Goal: Task Accomplishment & Management: Complete application form

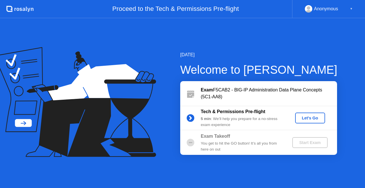
click at [313, 117] on div "Let's Go" at bounding box center [310, 118] width 25 height 5
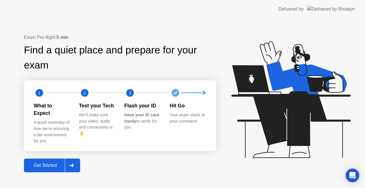
click at [63, 158] on button "Get Started" at bounding box center [52, 165] width 56 height 14
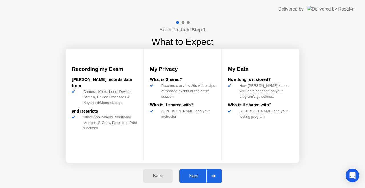
click at [197, 175] on div "Next" at bounding box center [193, 175] width 25 height 5
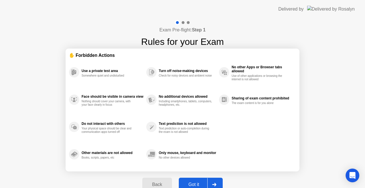
click at [196, 182] on div "Got it" at bounding box center [194, 184] width 27 height 5
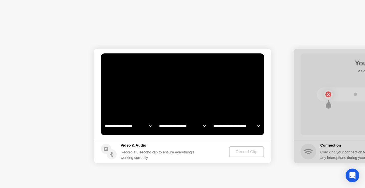
select select "**********"
select select "*******"
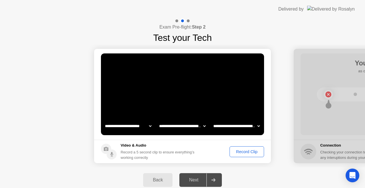
click at [243, 151] on div "Record Clip" at bounding box center [247, 151] width 31 height 5
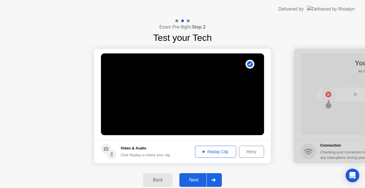
click at [195, 178] on div "Next" at bounding box center [193, 179] width 25 height 5
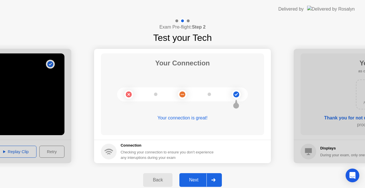
click at [196, 178] on div "Next" at bounding box center [193, 179] width 25 height 5
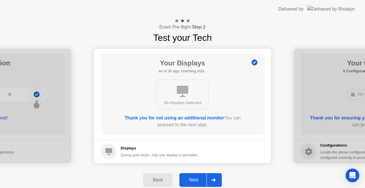
click at [193, 178] on div "Next" at bounding box center [193, 179] width 25 height 5
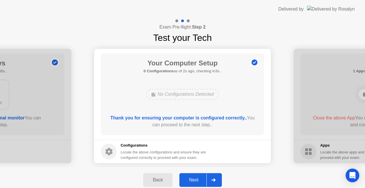
click at [195, 177] on div "Next" at bounding box center [193, 179] width 25 height 5
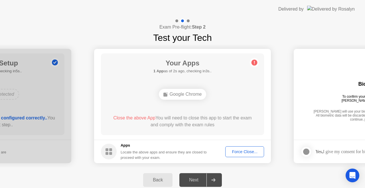
click at [245, 153] on div "Force Close..." at bounding box center [244, 151] width 35 height 5
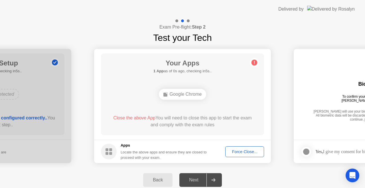
click at [244, 148] on button "Force Close..." at bounding box center [244, 151] width 39 height 11
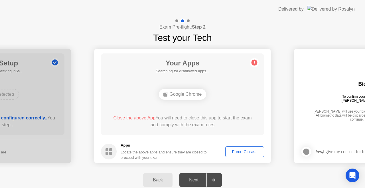
click at [191, 91] on div "Google Chrome" at bounding box center [183, 94] width 48 height 11
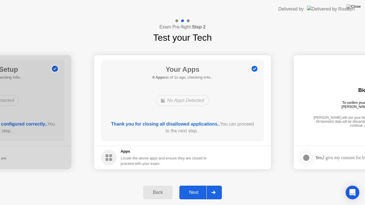
click at [187, 187] on div "Next" at bounding box center [193, 192] width 25 height 5
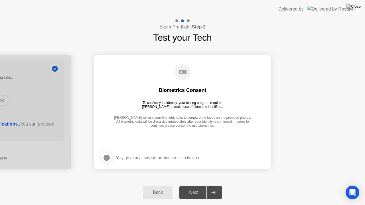
click at [169, 155] on div "Yes, I give my consent for biometrics to be used" at bounding box center [158, 157] width 85 height 5
click at [108, 155] on div at bounding box center [106, 158] width 7 height 7
click at [184, 187] on div "Next" at bounding box center [193, 192] width 25 height 5
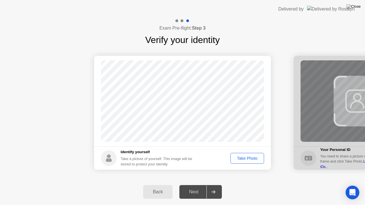
click at [242, 160] on div "Take Photo" at bounding box center [248, 158] width 30 height 5
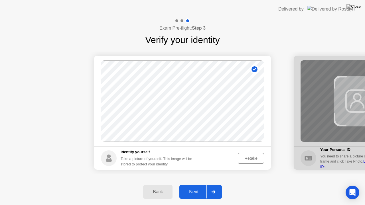
click at [196, 187] on button "Next" at bounding box center [200, 192] width 43 height 14
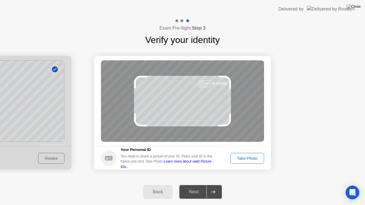
click at [245, 158] on div "Take Photo" at bounding box center [248, 158] width 30 height 5
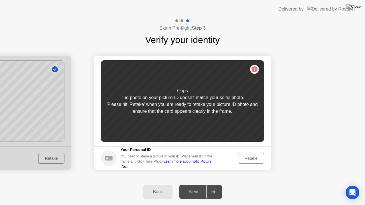
click at [248, 159] on div "Retake" at bounding box center [251, 158] width 22 height 5
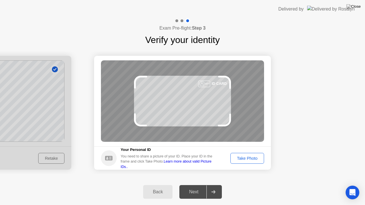
click at [248, 159] on div "Take Photo" at bounding box center [248, 158] width 30 height 5
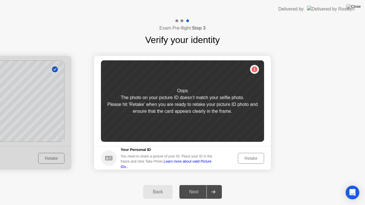
click at [248, 159] on div "Retake" at bounding box center [251, 158] width 22 height 5
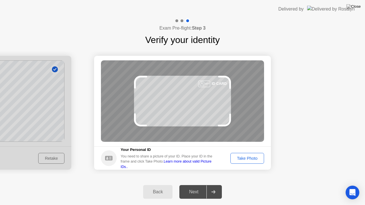
click at [248, 159] on div "Take Photo" at bounding box center [248, 158] width 30 height 5
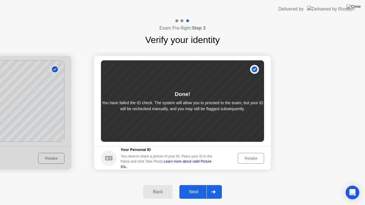
click at [193, 187] on div "Next" at bounding box center [193, 192] width 25 height 5
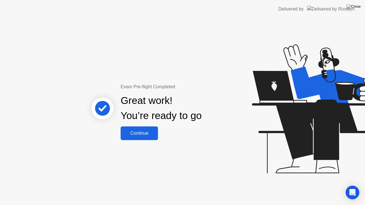
click at [143, 131] on div "Continue" at bounding box center [139, 133] width 34 height 5
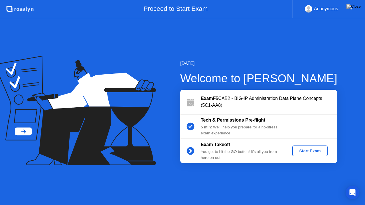
click at [306, 152] on div "Start Exam" at bounding box center [310, 151] width 31 height 5
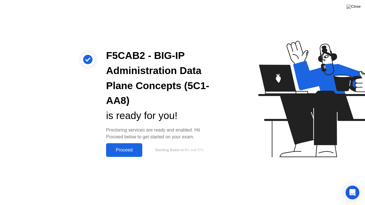
click at [128, 148] on div "Proceed" at bounding box center [124, 150] width 33 height 5
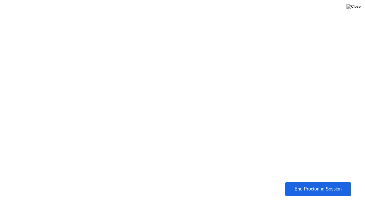
click at [309, 187] on div "End Proctoring Session" at bounding box center [317, 189] width 63 height 5
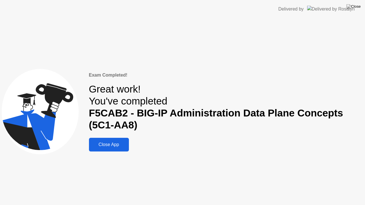
click at [96, 144] on div "Close App" at bounding box center [109, 144] width 37 height 5
